Goal: Share content

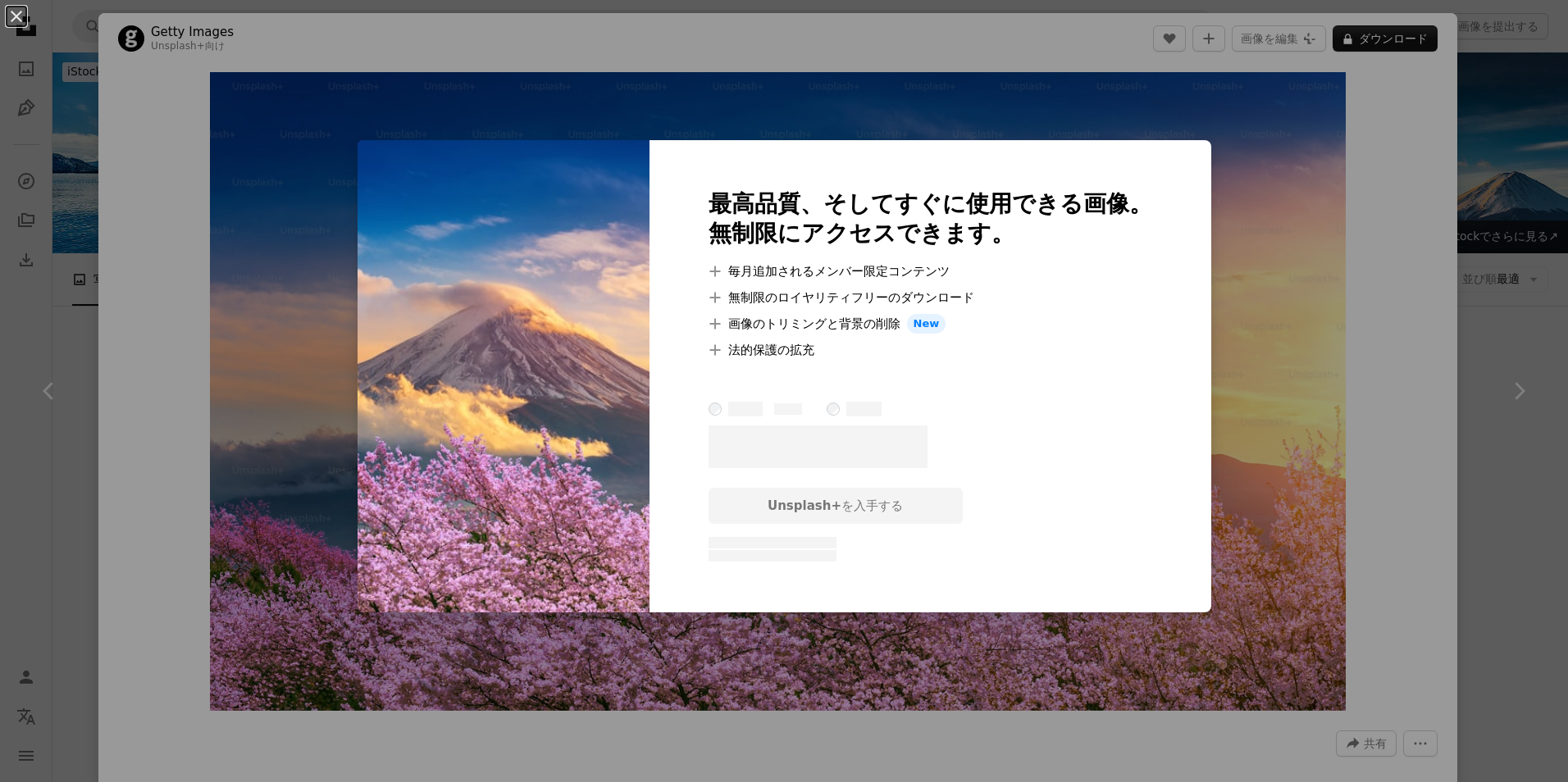
scroll to position [492, 0]
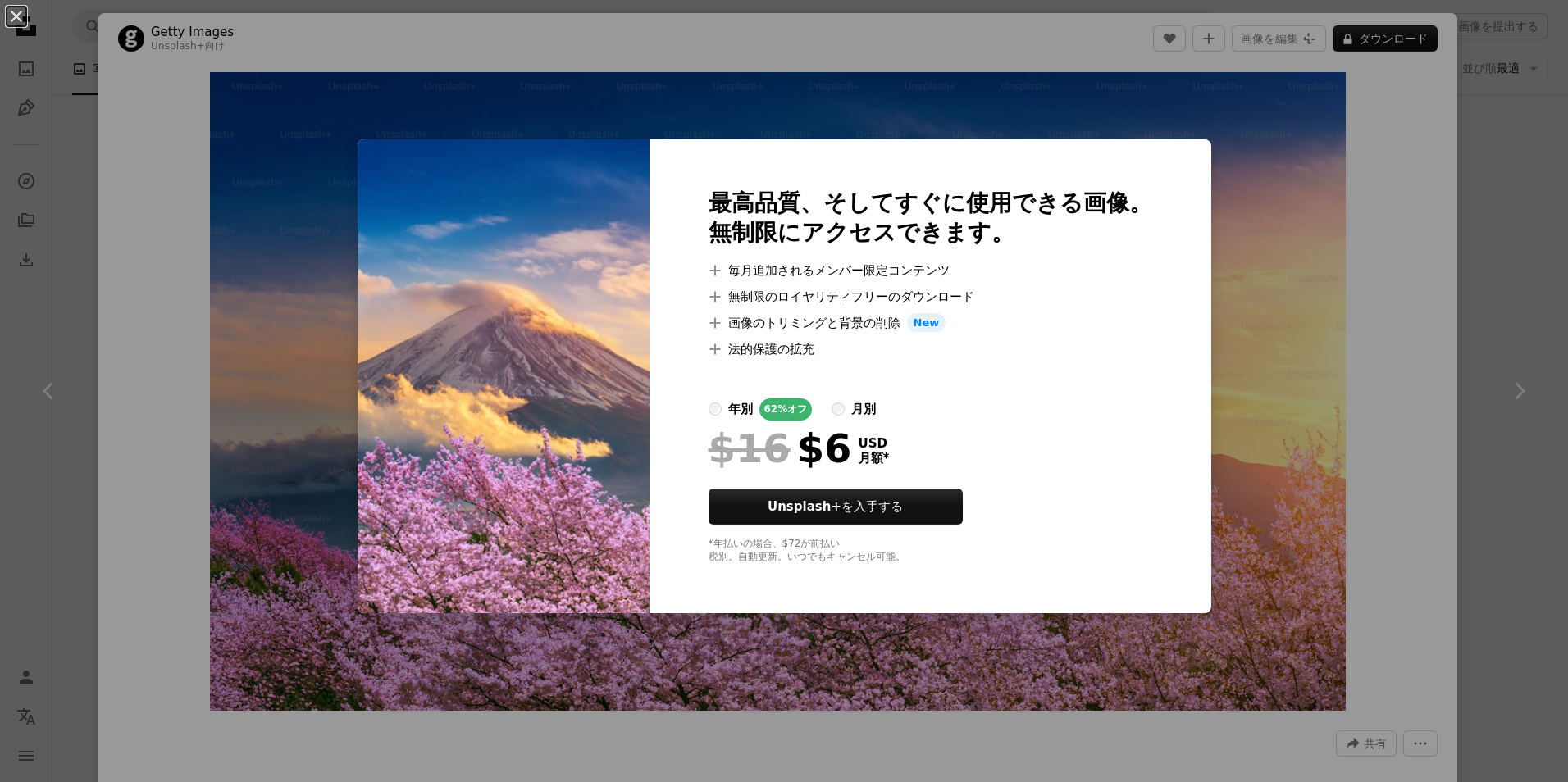
click at [876, 415] on div "月別" at bounding box center [864, 409] width 25 height 20
click at [751, 401] on label "年別 62% オフ" at bounding box center [760, 409] width 104 height 22
click at [876, 410] on div "月別" at bounding box center [864, 409] width 25 height 20
click at [144, 124] on div "An X shape 最高品質、そしてすぐに使用できる画像。 無制限にアクセスできます。 A plus sign 毎月追加されるメンバー限定コンテンツ A p…" at bounding box center [784, 391] width 1568 height 782
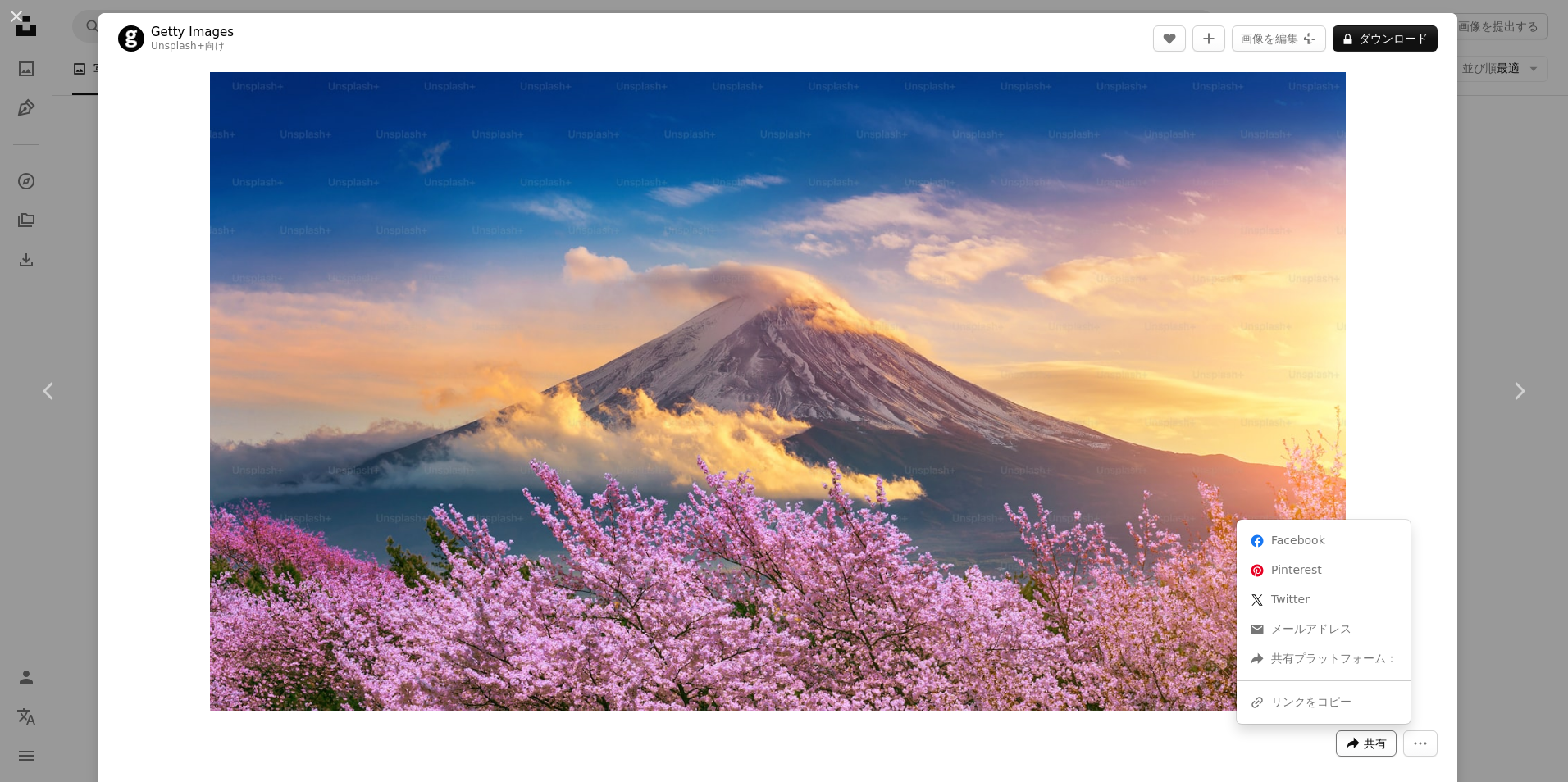
click at [1346, 741] on icon "A forward-right arrow" at bounding box center [1352, 743] width 14 height 14
click at [1338, 707] on div "A URL sharing icon (chains) リンクをコピー" at bounding box center [1324, 703] width 160 height 30
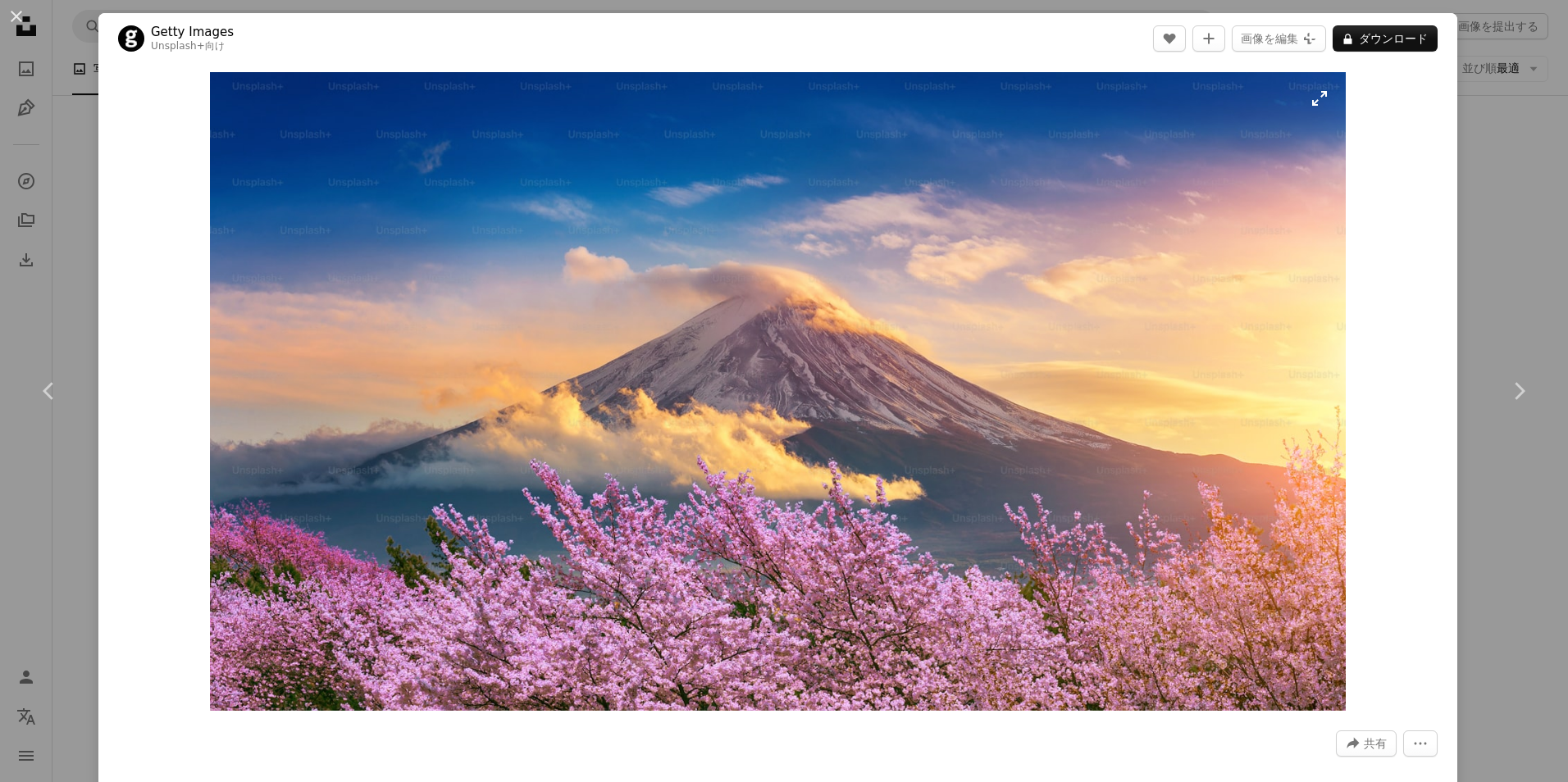
click at [875, 349] on img "この画像でズームインする" at bounding box center [778, 391] width 1136 height 639
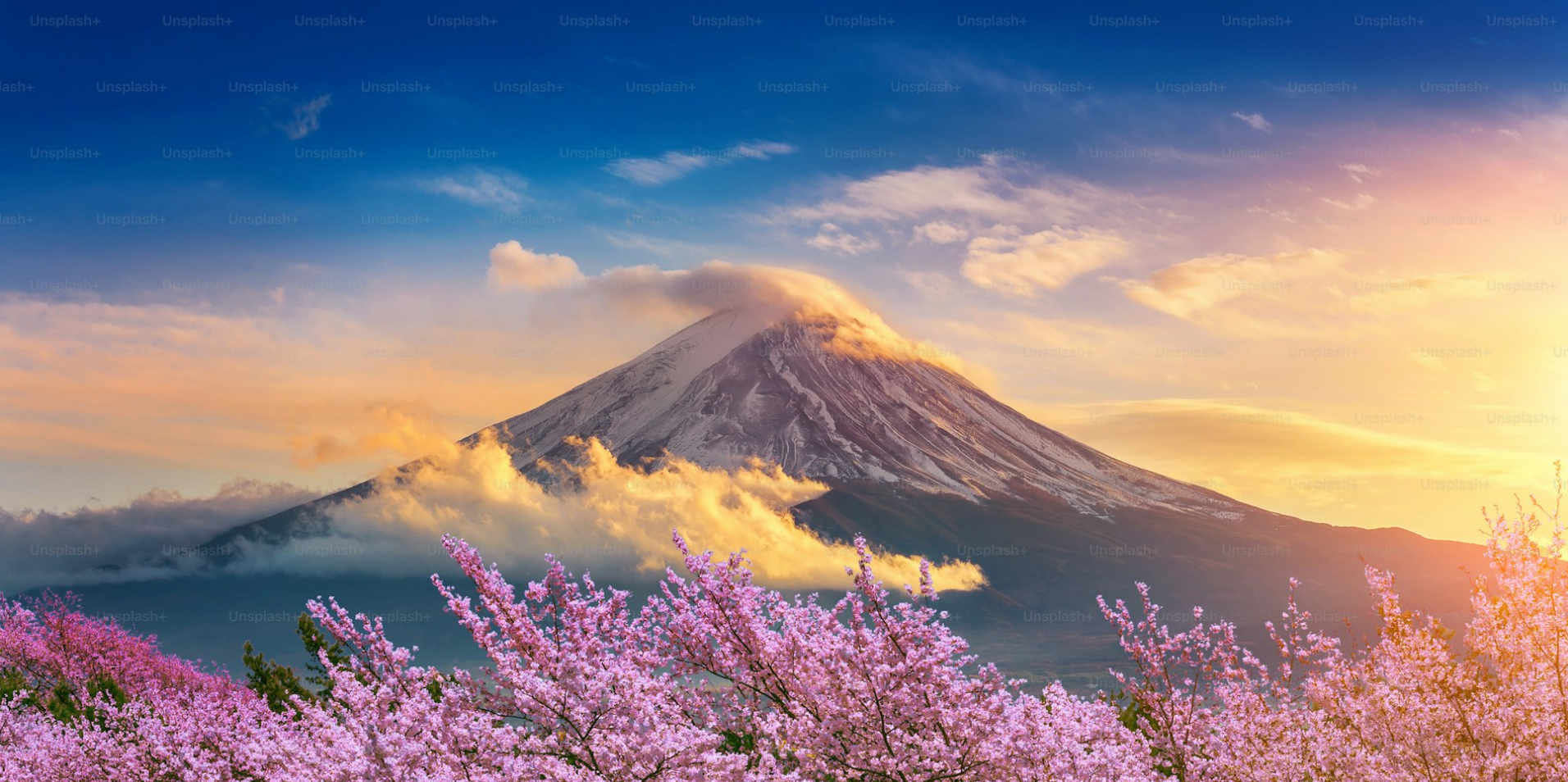
scroll to position [44, 0]
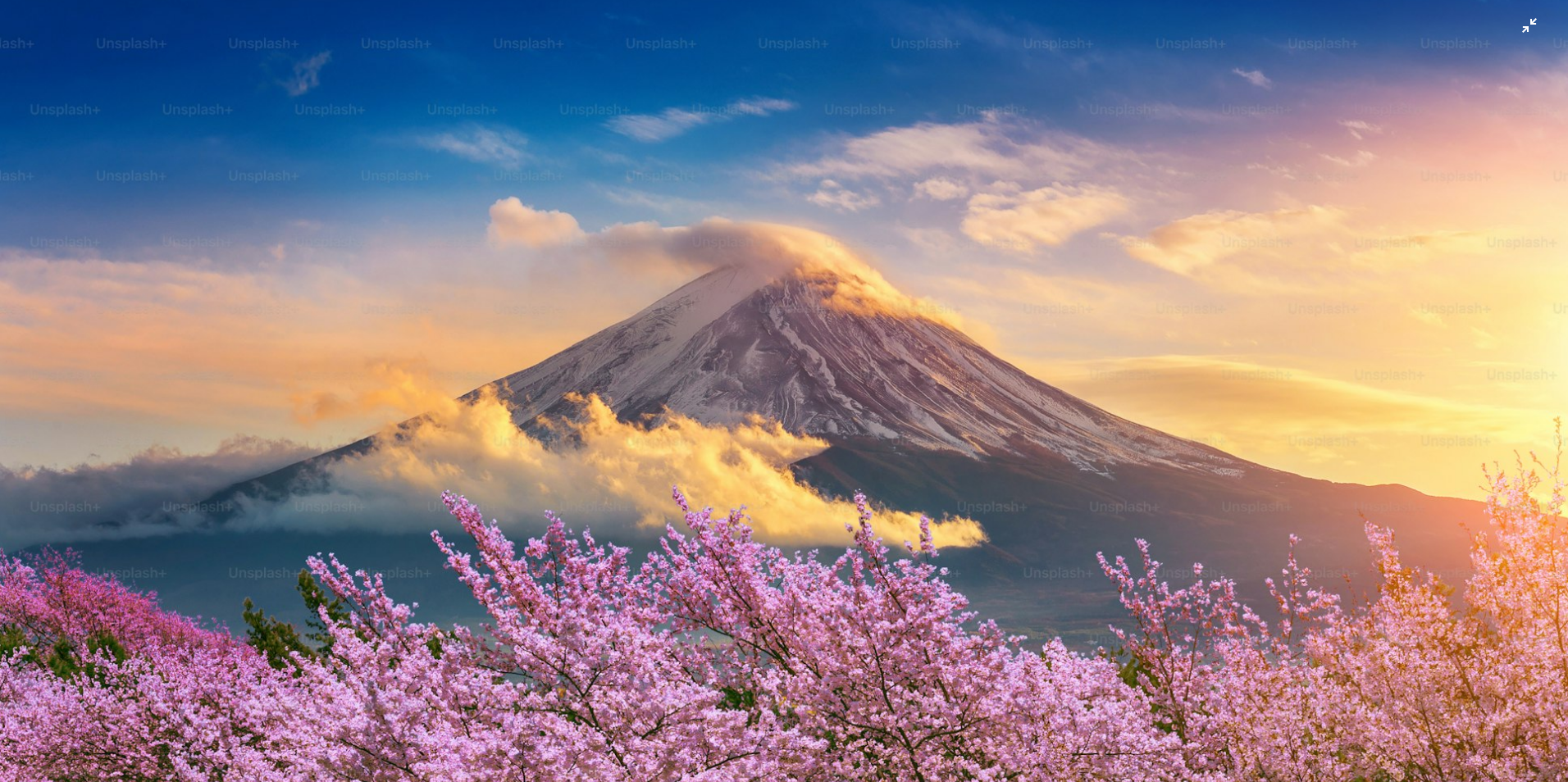
click at [875, 349] on img "この画像でズームアウトする" at bounding box center [784, 397] width 1570 height 883
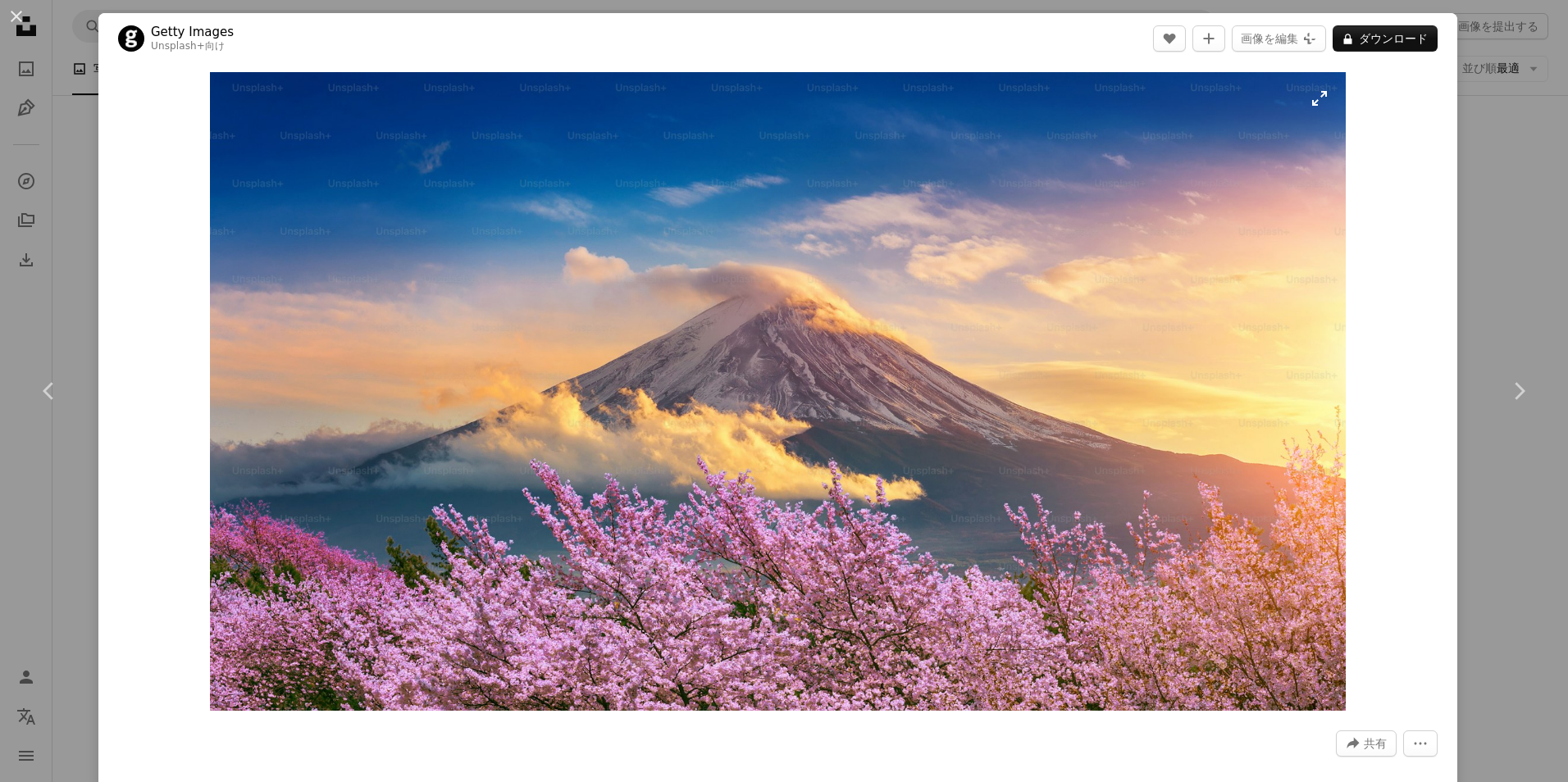
click at [875, 349] on img "この画像でズームインする" at bounding box center [778, 391] width 1136 height 639
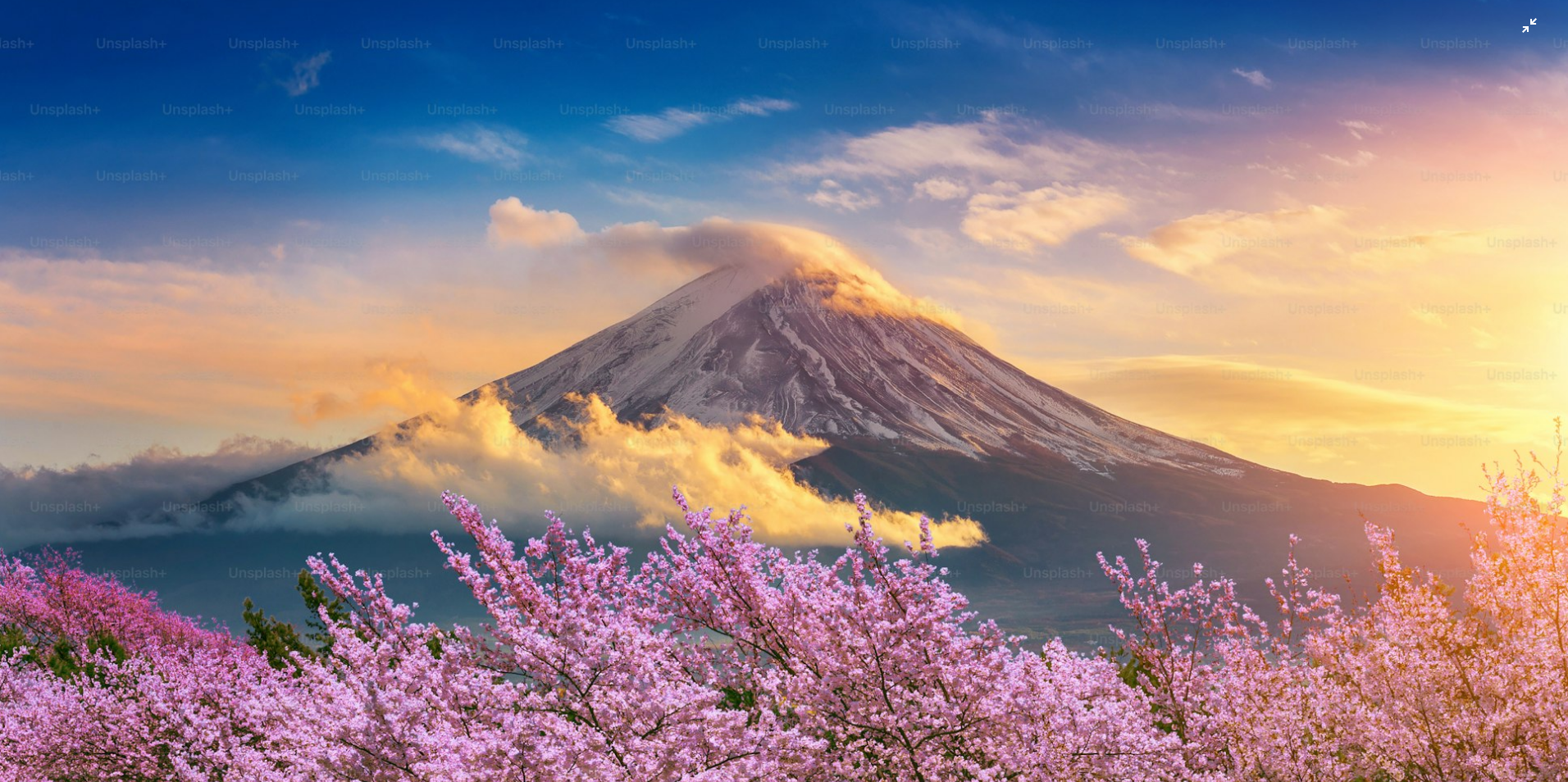
click at [875, 349] on img "この画像でズームアウトする" at bounding box center [784, 397] width 1570 height 883
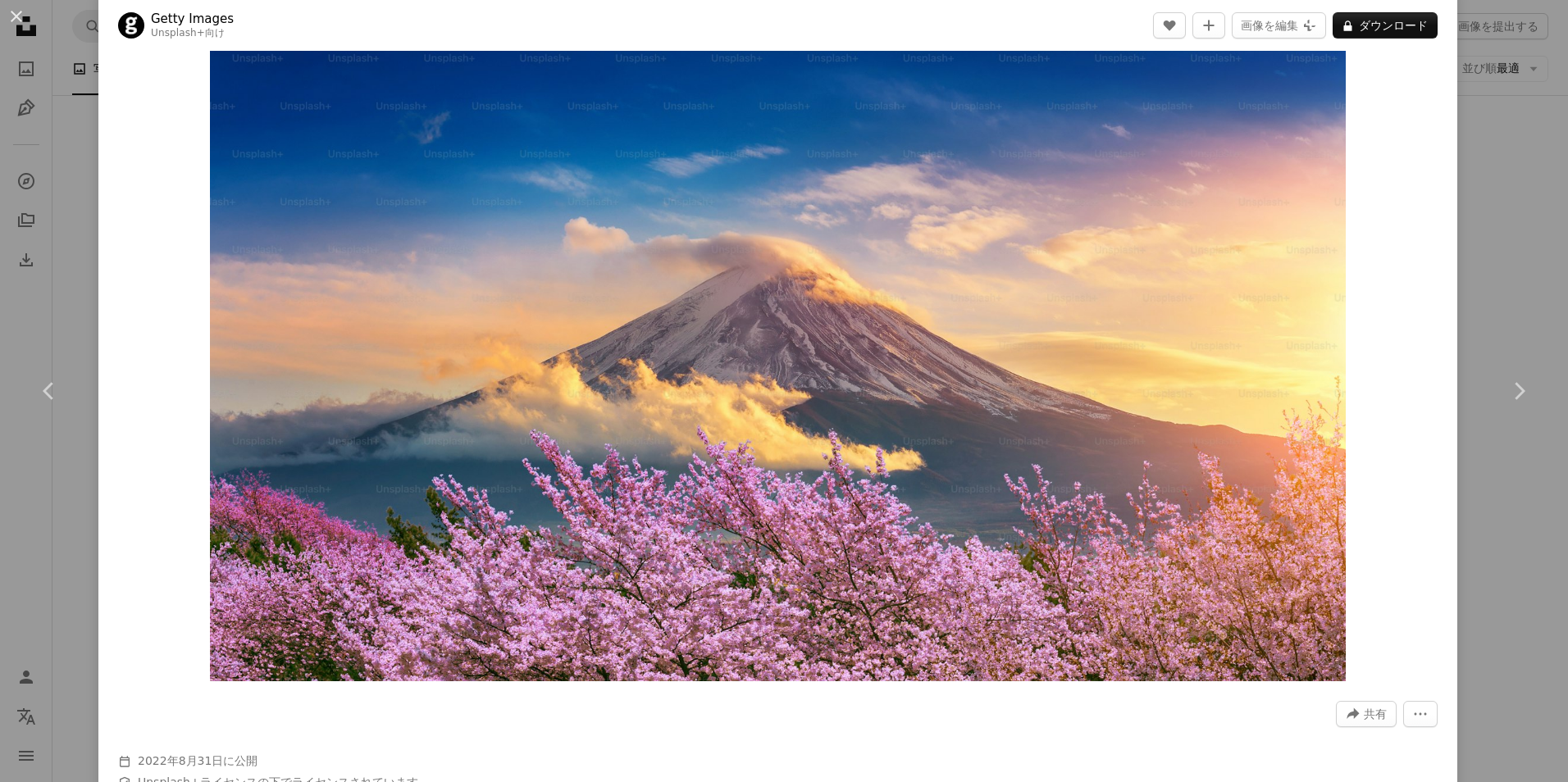
scroll to position [0, 0]
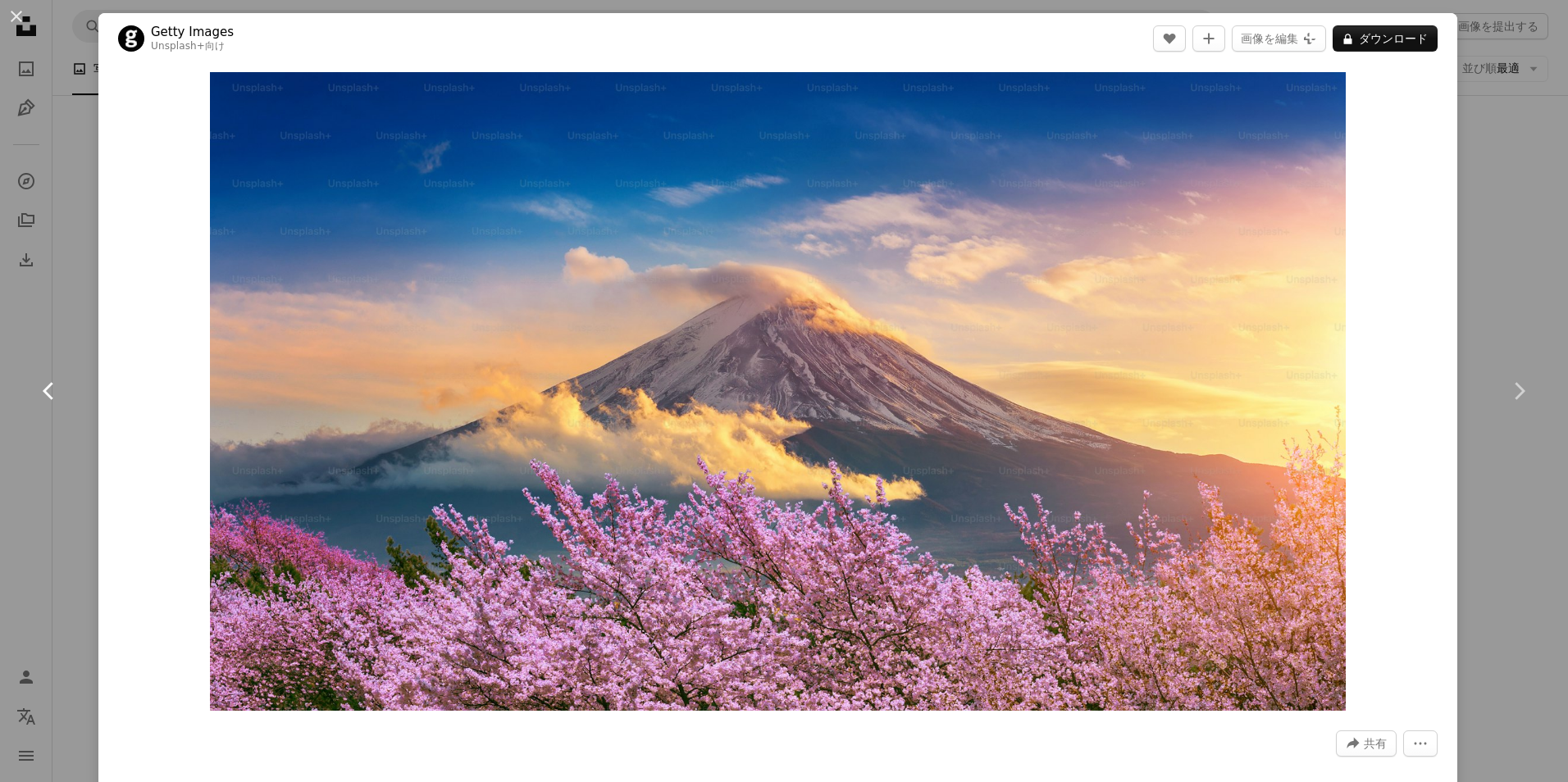
click at [60, 368] on link "Chevron left" at bounding box center [49, 391] width 98 height 158
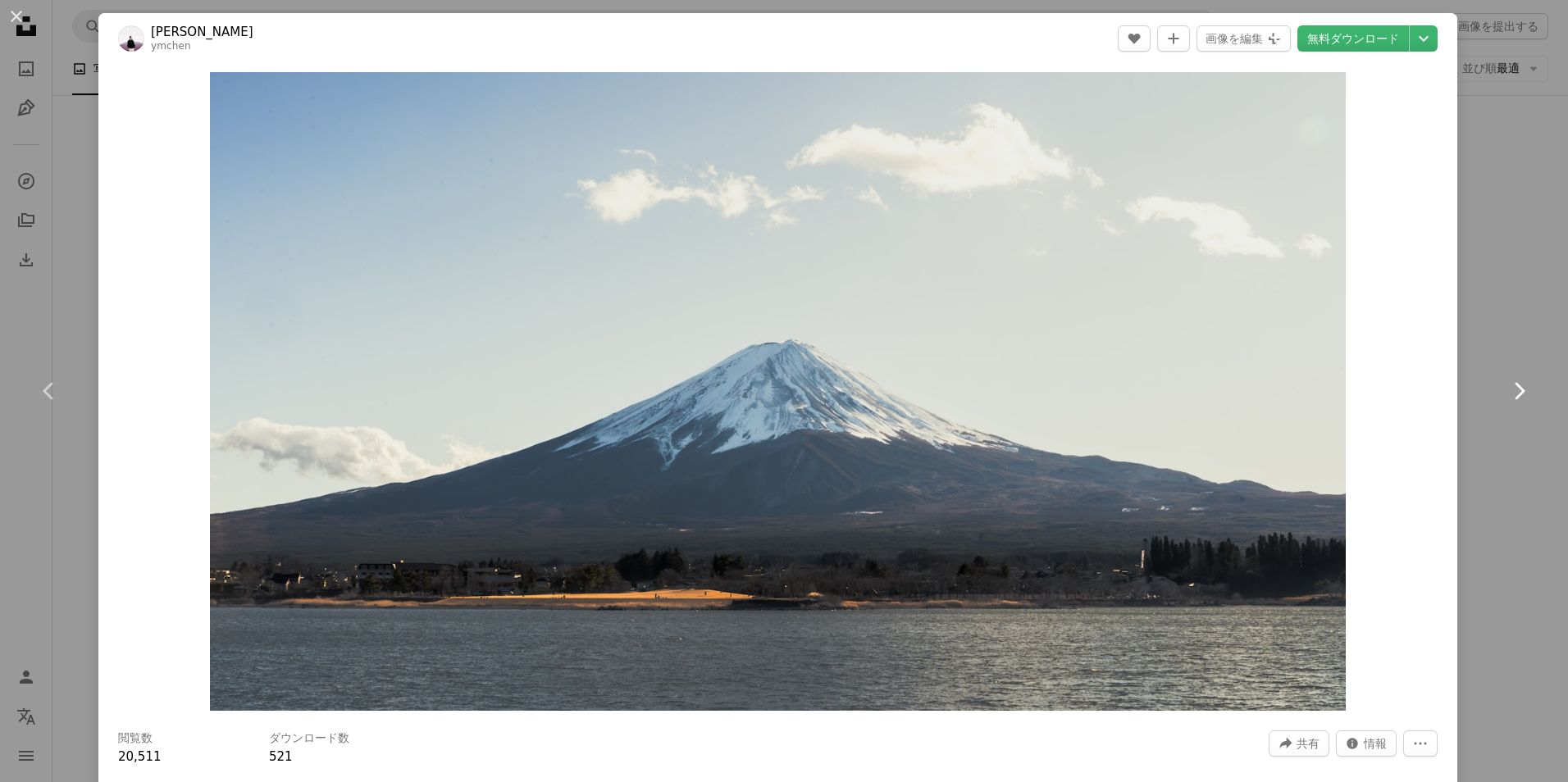
click at [1481, 372] on link "Chevron right" at bounding box center [1518, 391] width 98 height 158
